Goal: Task Accomplishment & Management: Use online tool/utility

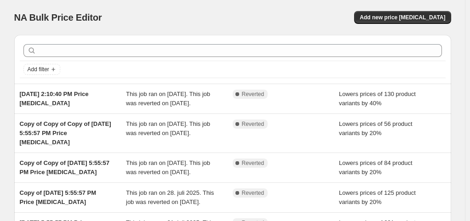
scroll to position [11, 0]
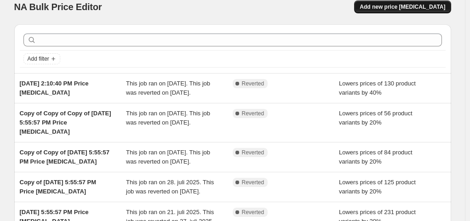
click at [395, 6] on span "Add new price change job" at bounding box center [401, 6] width 85 height 7
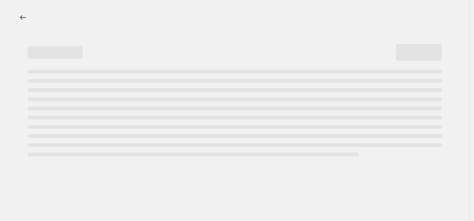
select select "percentage"
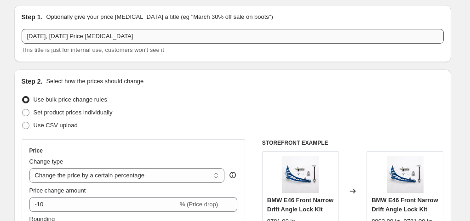
scroll to position [29, 0]
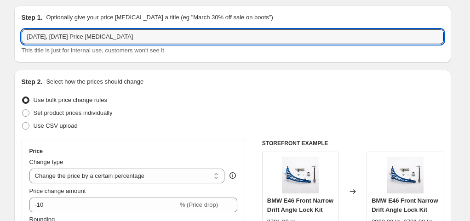
drag, startPoint x: 149, startPoint y: 40, endPoint x: 11, endPoint y: 22, distance: 138.6
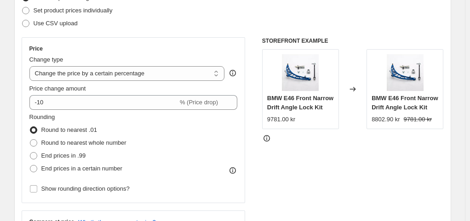
scroll to position [132, 0]
type input "CVR8"
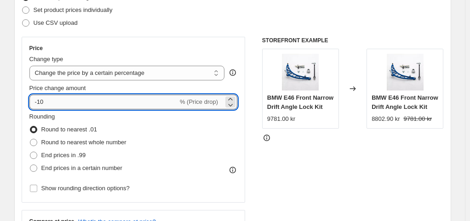
click at [64, 99] on input "-10" at bounding box center [103, 102] width 148 height 15
type input "-1"
type input "-40"
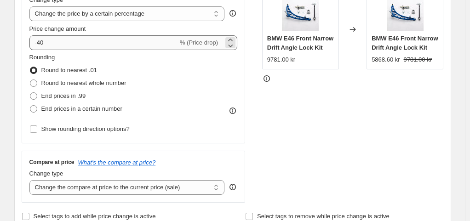
scroll to position [199, 0]
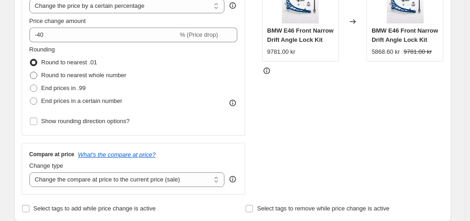
click at [74, 70] on label "Round to nearest whole number" at bounding box center [77, 75] width 97 height 13
click at [30, 72] on input "Round to nearest whole number" at bounding box center [30, 72] width 0 height 0
radio input "true"
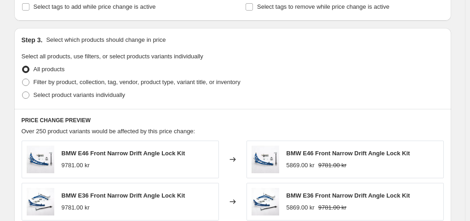
scroll to position [402, 0]
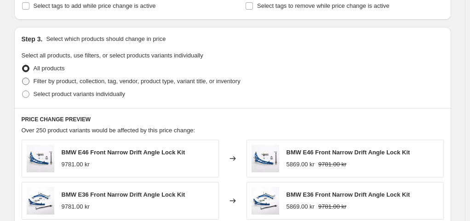
click at [86, 79] on span "Filter by product, collection, tag, vendor, product type, variant title, or inv…" at bounding box center [137, 81] width 207 height 7
click at [23, 78] on input "Filter by product, collection, tag, vendor, product type, variant title, or inv…" at bounding box center [22, 78] width 0 height 0
radio input "true"
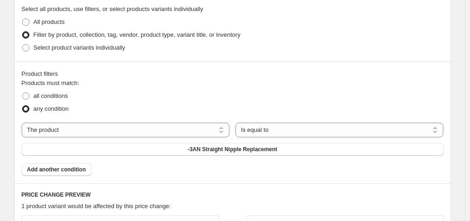
scroll to position [463, 0]
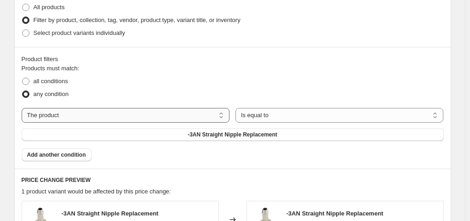
click at [111, 116] on select "The product The product's collection The product's tag The product's vendor The…" at bounding box center [126, 115] width 208 height 15
select select "tag"
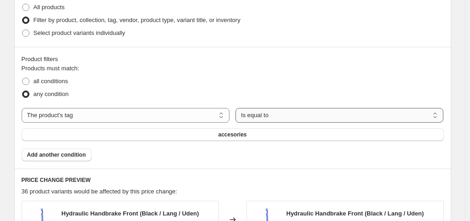
click at [235, 116] on select "Is equal to Is not equal to" at bounding box center [339, 115] width 208 height 15
click at [235, 114] on select "Is equal to Is not equal to" at bounding box center [339, 115] width 208 height 15
click at [337, 128] on button "accesories" at bounding box center [233, 134] width 422 height 13
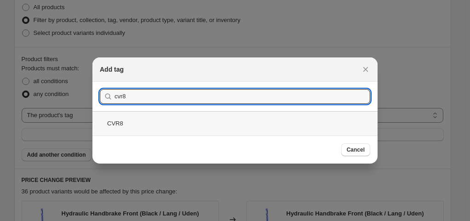
type input "cvr8"
click at [172, 121] on div "CVR8" at bounding box center [234, 123] width 285 height 24
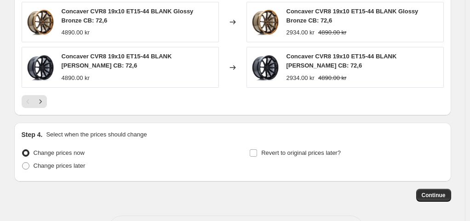
scroll to position [798, 0]
click at [271, 149] on span "Revert to original prices later?" at bounding box center [301, 152] width 80 height 7
click at [257, 149] on input "Revert to original prices later?" at bounding box center [253, 152] width 7 height 7
checkbox input "true"
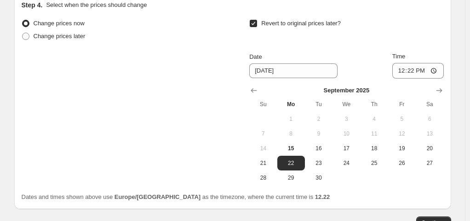
scroll to position [928, 0]
click at [322, 174] on span "30" at bounding box center [318, 177] width 20 height 7
type input "9/30/2025"
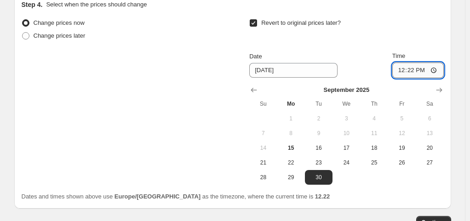
click at [439, 62] on input "12:22" at bounding box center [417, 70] width 51 height 16
type input "23:59"
click at [385, 192] on div "Dates and times shown above use Europe/Copenhagen as the timezone, where the cu…" at bounding box center [233, 196] width 422 height 9
click at [431, 219] on span "Continue" at bounding box center [433, 222] width 24 height 7
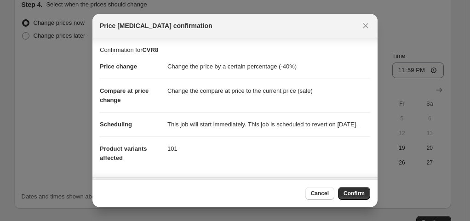
scroll to position [89, 0]
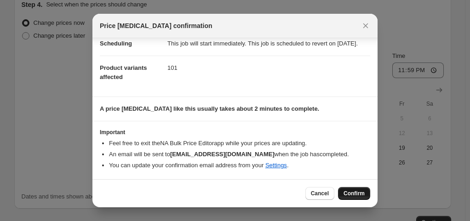
click at [350, 194] on span "Confirm" at bounding box center [353, 193] width 21 height 7
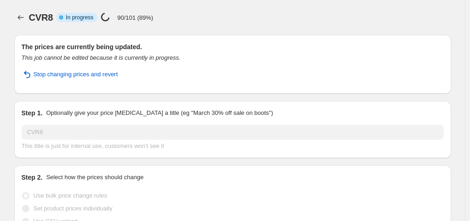
select select "percentage"
select select "tag"
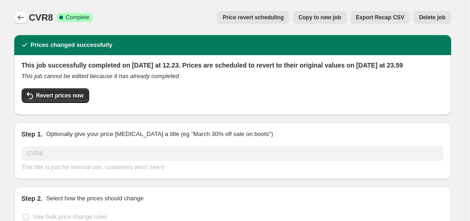
click at [22, 17] on icon "Price change jobs" at bounding box center [20, 17] width 9 height 9
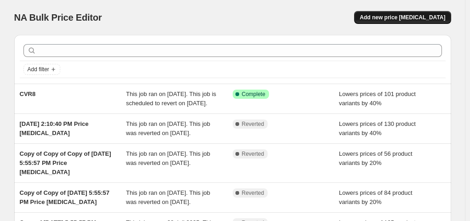
click at [390, 17] on span "Add new price change job" at bounding box center [401, 17] width 85 height 7
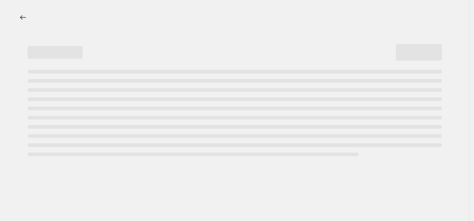
select select "percentage"
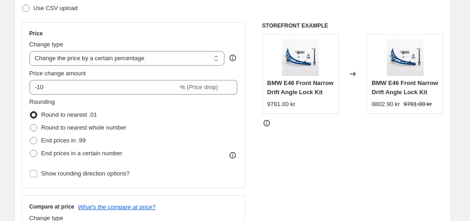
scroll to position [148, 0]
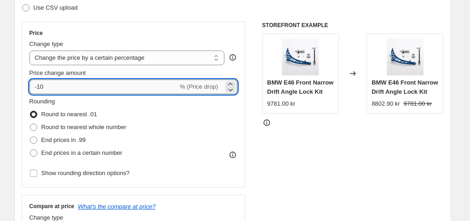
click at [78, 89] on input "-10" at bounding box center [103, 87] width 148 height 15
type input "-1"
type input "-40"
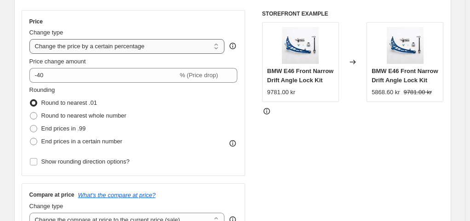
scroll to position [153, 0]
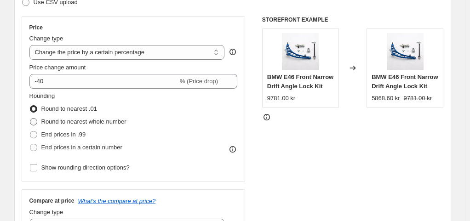
click at [90, 119] on span "Round to nearest whole number" at bounding box center [83, 121] width 85 height 7
click at [30, 119] on input "Round to nearest whole number" at bounding box center [30, 118] width 0 height 0
radio input "true"
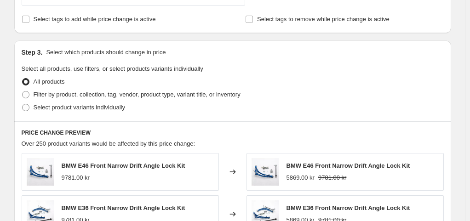
scroll to position [413, 0]
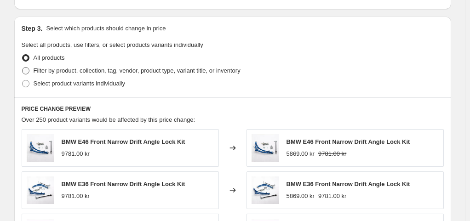
click at [88, 70] on span "Filter by product, collection, tag, vendor, product type, variant title, or inv…" at bounding box center [137, 70] width 207 height 7
click at [23, 68] on input "Filter by product, collection, tag, vendor, product type, variant title, or inv…" at bounding box center [22, 67] width 0 height 0
radio input "true"
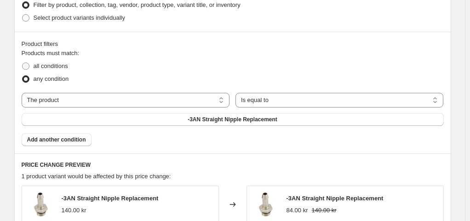
scroll to position [480, 0]
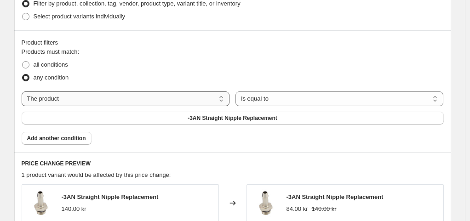
click at [108, 97] on select "The product The product's collection The product's tag The product's vendor The…" at bounding box center [126, 98] width 208 height 15
select select "tag"
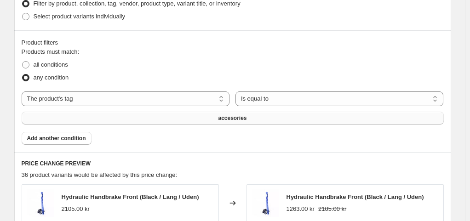
click at [345, 112] on button "accesories" at bounding box center [233, 118] width 422 height 13
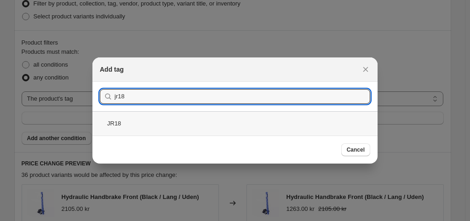
type input "jr18"
click at [193, 121] on div "JR18" at bounding box center [234, 123] width 285 height 24
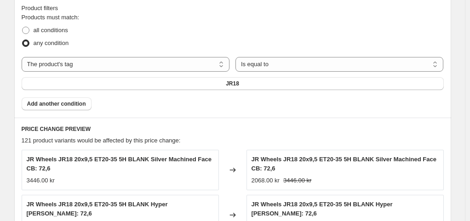
scroll to position [517, 0]
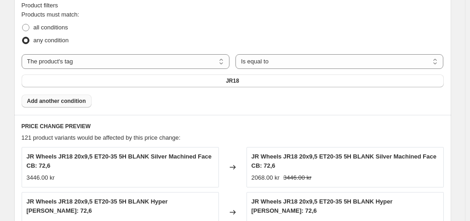
click at [86, 95] on button "Add another condition" at bounding box center [57, 101] width 70 height 13
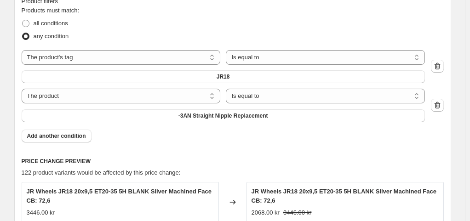
scroll to position [522, 0]
click at [119, 88] on select "The product The product's collection The product's tag The product's vendor The…" at bounding box center [121, 95] width 199 height 15
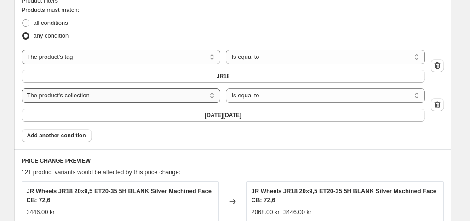
click at [88, 88] on select "The product The product's collection The product's tag The product's vendor The…" at bounding box center [121, 95] width 199 height 15
click at [226, 88] on select "Is equal to Is not equal to" at bounding box center [325, 95] width 199 height 15
click at [336, 109] on button "," at bounding box center [223, 115] width 403 height 13
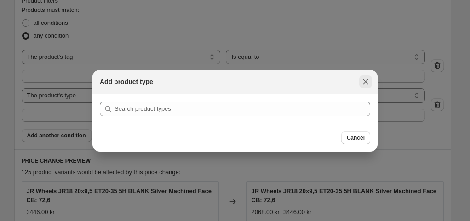
click at [366, 83] on icon "Close" at bounding box center [365, 81] width 5 height 5
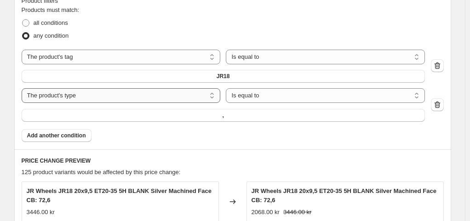
click at [85, 88] on select "The product The product's collection The product's tag The product's vendor The…" at bounding box center [121, 95] width 199 height 15
select select "tag"
click at [320, 109] on button "accesories" at bounding box center [223, 115] width 403 height 13
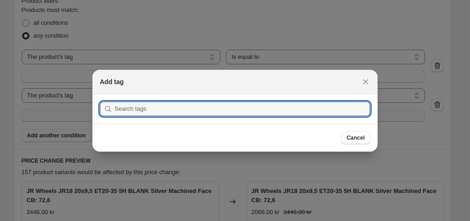
scroll to position [0, 0]
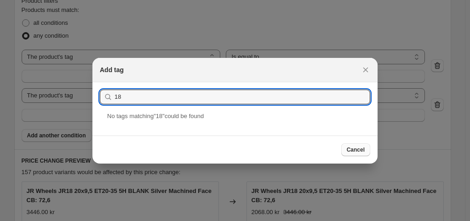
type input "18"
click at [359, 153] on span "Cancel" at bounding box center [355, 149] width 18 height 7
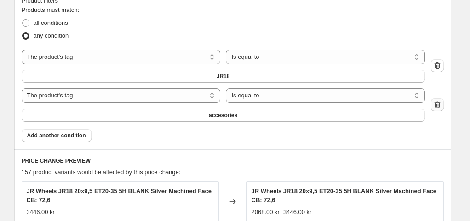
click at [436, 100] on icon "button" at bounding box center [436, 104] width 9 height 9
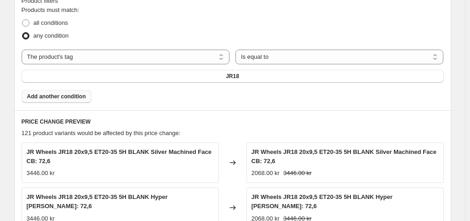
click at [71, 93] on span "Add another condition" at bounding box center [56, 96] width 59 height 7
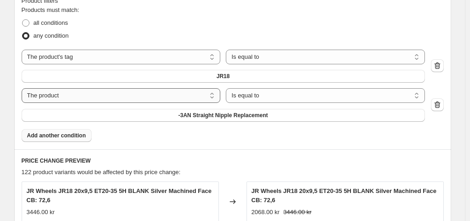
click at [125, 88] on select "The product The product's collection The product's tag The product's vendor The…" at bounding box center [121, 95] width 199 height 15
click at [46, 23] on span "all conditions" at bounding box center [51, 22] width 34 height 7
click at [23, 20] on input "all conditions" at bounding box center [22, 19] width 0 height 0
radio input "true"
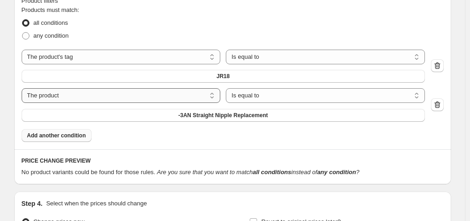
click at [113, 88] on select "The product The product's collection The product's tag The product's vendor The…" at bounding box center [121, 95] width 199 height 15
click at [226, 88] on select "Is equal to Is not equal to" at bounding box center [325, 95] width 199 height 15
click at [335, 109] on button "," at bounding box center [223, 115] width 403 height 13
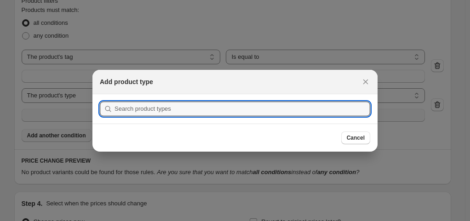
scroll to position [0, 0]
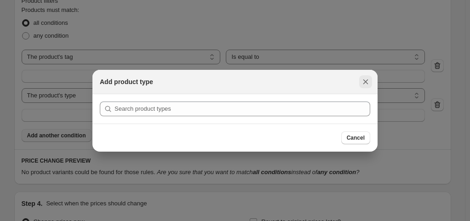
click at [364, 81] on icon "Close" at bounding box center [365, 81] width 9 height 9
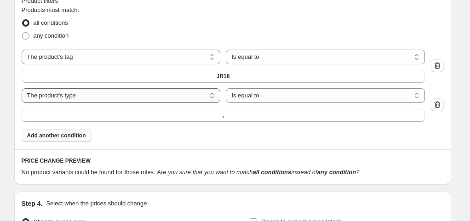
click at [85, 88] on select "The product The product's collection The product's tag The product's vendor The…" at bounding box center [121, 95] width 199 height 15
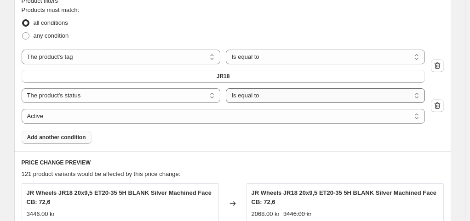
click at [241, 88] on select "Is equal to Is not equal to" at bounding box center [325, 95] width 199 height 15
click at [313, 109] on select "Active Draft Archived" at bounding box center [223, 116] width 403 height 15
click at [125, 88] on select "The product The product's collection The product's tag The product's vendor The…" at bounding box center [121, 95] width 199 height 15
select select "title"
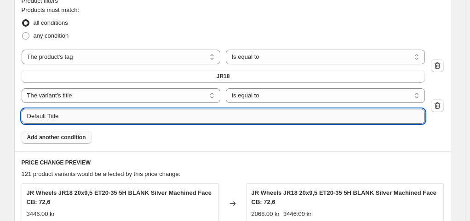
click at [316, 109] on input "Default Title" at bounding box center [223, 116] width 403 height 15
click at [232, 88] on select "Is equal to Is not equal to Contains" at bounding box center [325, 95] width 199 height 15
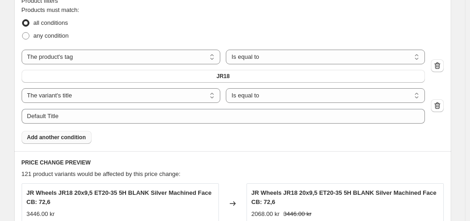
select select "contains"
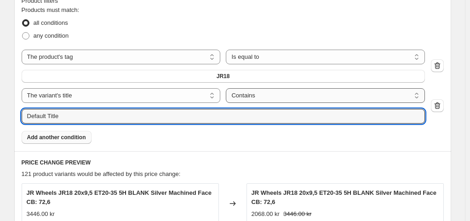
drag, startPoint x: 342, startPoint y: 77, endPoint x: 250, endPoint y: 69, distance: 92.3
click at [250, 88] on div "The product The product's collection The product's tag The product's vendor The…" at bounding box center [223, 105] width 403 height 35
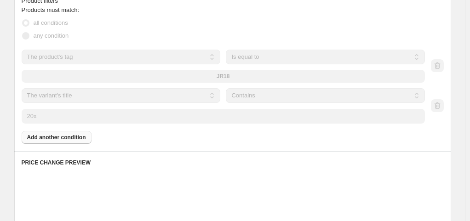
click at [293, 100] on div "Products must match: all conditions any condition The product The product's col…" at bounding box center [233, 75] width 422 height 139
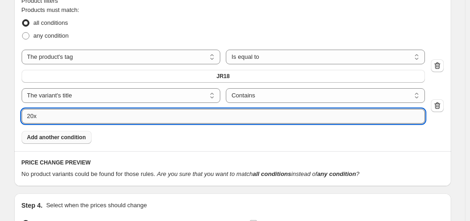
click at [326, 109] on input "20x" at bounding box center [223, 116] width 403 height 15
type input "20"
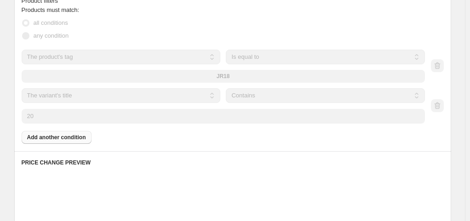
click at [181, 98] on div "Products must match: all conditions any condition The product The product's col…" at bounding box center [233, 75] width 422 height 139
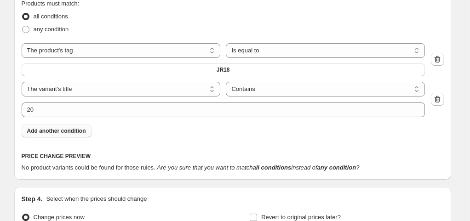
scroll to position [528, 0]
click at [226, 82] on select "Is equal to Is not equal to Contains" at bounding box center [325, 89] width 199 height 15
select select "equal"
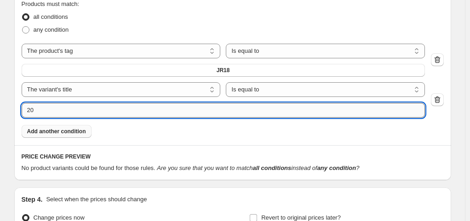
click at [318, 103] on input "20" at bounding box center [223, 110] width 403 height 15
click at [306, 100] on div "Product filters Products must match: all conditions any condition The product T…" at bounding box center [232, 64] width 437 height 163
click at [316, 103] on input "20x" at bounding box center [223, 110] width 403 height 15
type input "2"
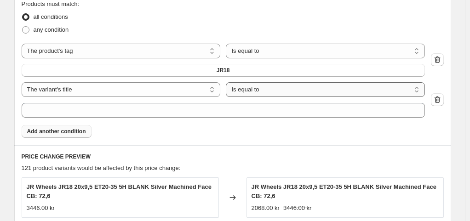
click at [226, 82] on select "Is equal to Is not equal to Contains" at bounding box center [325, 89] width 199 height 15
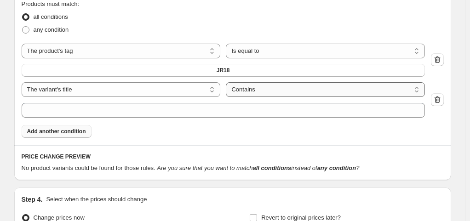
click at [241, 82] on select "Is equal to Is not equal to Contains" at bounding box center [325, 89] width 199 height 15
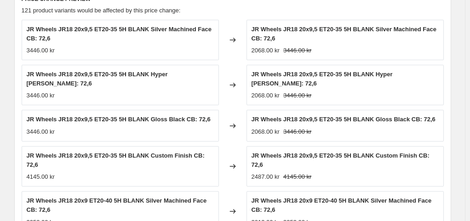
scroll to position [695, 0]
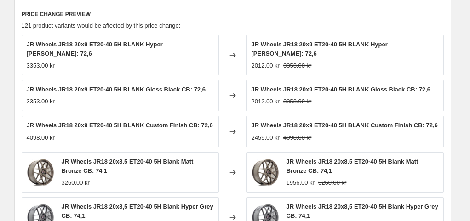
scroll to position [699, 0]
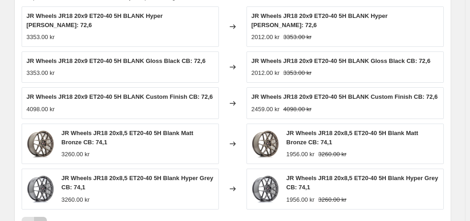
drag, startPoint x: 45, startPoint y: 172, endPoint x: 42, endPoint y: 176, distance: 5.6
click at [42, 219] on icon "Next" at bounding box center [40, 223] width 9 height 9
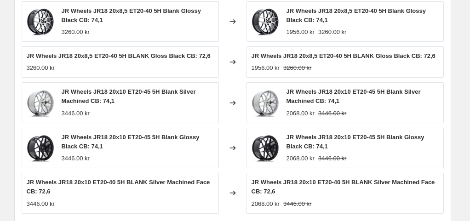
scroll to position [704, 0]
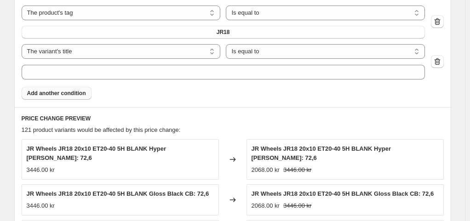
scroll to position [564, 0]
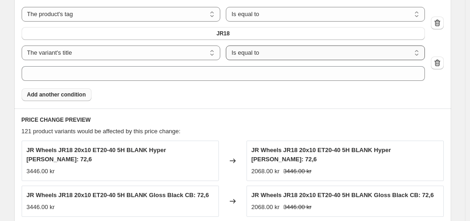
click at [235, 45] on select "Is equal to Is not equal to Contains" at bounding box center [325, 52] width 199 height 15
select select "contains"
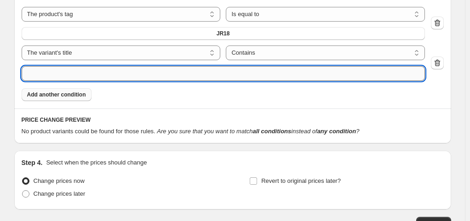
click at [335, 66] on input "text" at bounding box center [223, 73] width 403 height 15
type input "20"
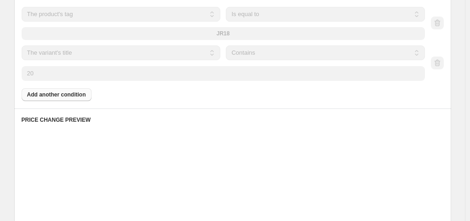
click at [289, 62] on div "Product filters Products must match: all conditions any condition The product T…" at bounding box center [232, 27] width 437 height 163
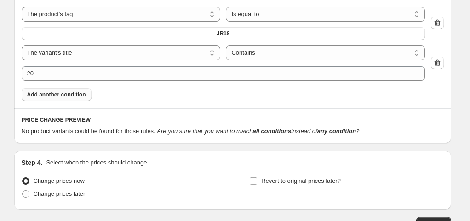
click at [241, 108] on div "PRICE CHANGE PREVIEW No product variants could be found for those rules. Are yo…" at bounding box center [232, 125] width 437 height 34
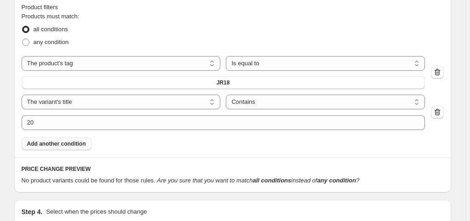
scroll to position [515, 0]
click at [57, 40] on span "any condition" at bounding box center [51, 42] width 35 height 7
click at [23, 40] on input "any condition" at bounding box center [22, 39] width 0 height 0
radio input "true"
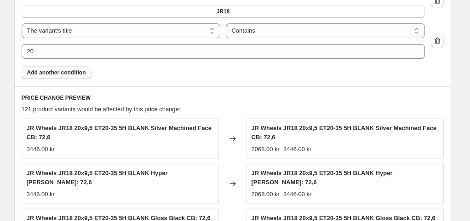
scroll to position [674, 0]
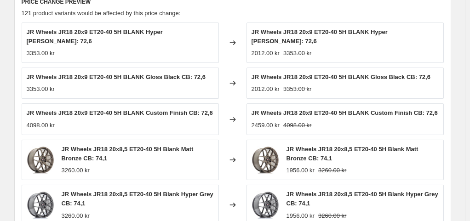
scroll to position [686, 0]
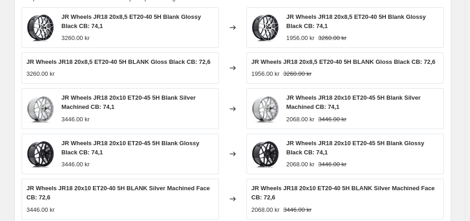
scroll to position [698, 0]
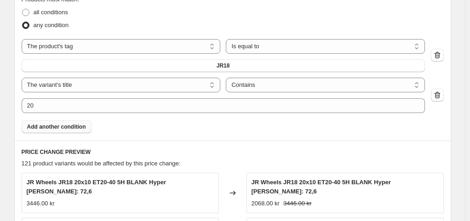
scroll to position [521, 0]
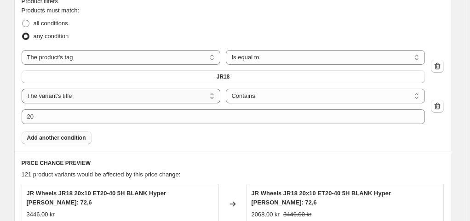
click at [123, 89] on select "The product The product's collection The product's tag The product's vendor The…" at bounding box center [121, 96] width 199 height 15
select select "product"
select select "equal"
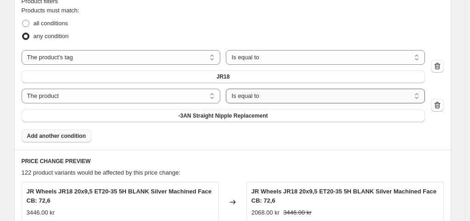
click at [226, 89] on select "Is equal to Is not equal to" at bounding box center [325, 96] width 199 height 15
click at [293, 106] on div "Product filters Products must match: all conditions any condition The product T…" at bounding box center [232, 69] width 437 height 161
click at [268, 112] on span "-3AN Straight Nipple Replacement" at bounding box center [223, 115] width 90 height 7
click at [226, 89] on select "Is equal to Is not equal to" at bounding box center [325, 96] width 199 height 15
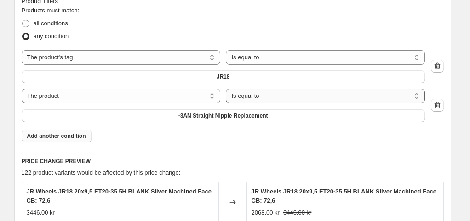
click at [226, 89] on select "Is equal to Is not equal to" at bounding box center [325, 96] width 199 height 15
click at [408, 109] on button "-3AN Straight Nipple Replacement" at bounding box center [223, 115] width 403 height 13
click at [437, 101] on icon "button" at bounding box center [436, 105] width 9 height 9
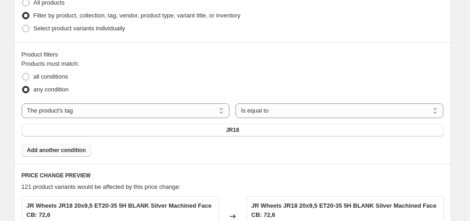
scroll to position [433, 0]
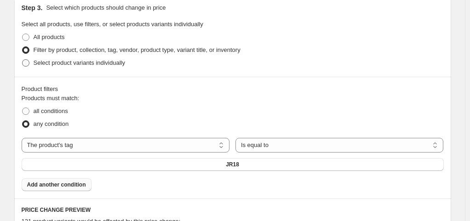
click at [59, 63] on span "Select product variants individually" at bounding box center [79, 62] width 91 height 7
click at [23, 60] on input "Select product variants individually" at bounding box center [22, 59] width 0 height 0
radio input "true"
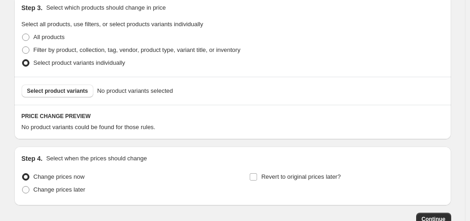
scroll to position [453, 0]
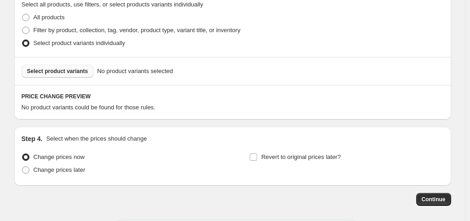
click at [71, 73] on span "Select product variants" at bounding box center [57, 71] width 61 height 7
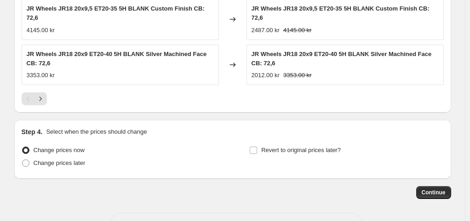
scroll to position [710, 0]
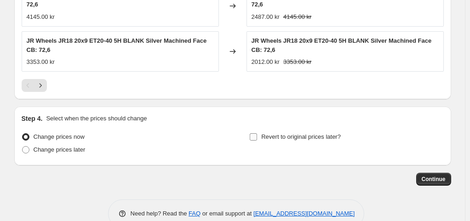
click at [296, 131] on label "Revert to original prices later?" at bounding box center [294, 137] width 91 height 13
click at [257, 133] on input "Revert to original prices later?" at bounding box center [253, 136] width 7 height 7
checkbox input "true"
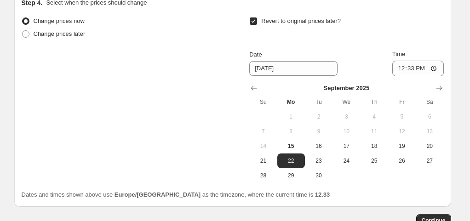
scroll to position [827, 0]
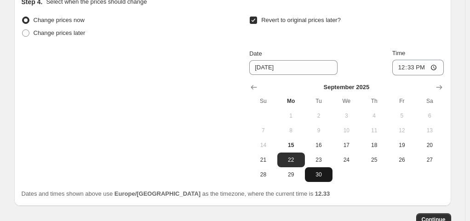
click at [322, 167] on button "30" at bounding box center [319, 174] width 28 height 15
type input "9/30/2025"
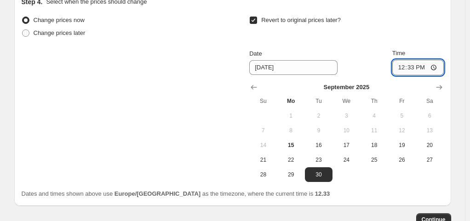
click at [433, 60] on input "12:33" at bounding box center [417, 68] width 51 height 16
type input "23:59"
click at [375, 167] on div "Change prices now Change prices later Revert to original prices later? Date 9/3…" at bounding box center [233, 106] width 422 height 185
click at [431, 216] on span "Continue" at bounding box center [433, 219] width 24 height 7
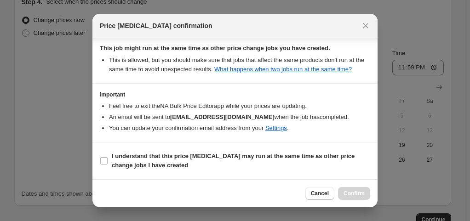
scroll to position [173, 0]
click at [106, 156] on label "I understand that this price change job may run at the same time as other price…" at bounding box center [235, 161] width 270 height 22
click at [106, 157] on input "I understand that this price change job may run at the same time as other price…" at bounding box center [103, 160] width 7 height 7
checkbox input "true"
click at [349, 194] on span "Confirm" at bounding box center [353, 193] width 21 height 7
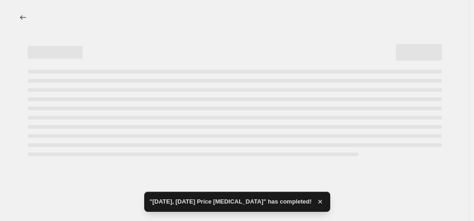
select select "percentage"
